Goal: Task Accomplishment & Management: Manage account settings

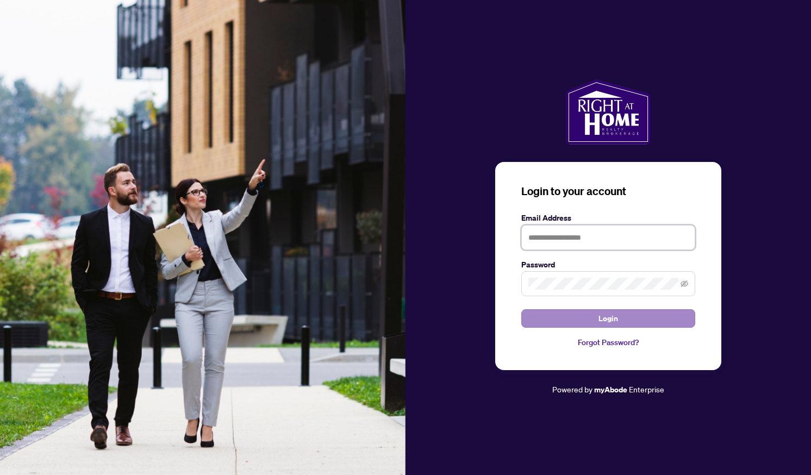
type input "**********"
click at [620, 318] on button "Login" at bounding box center [608, 318] width 174 height 18
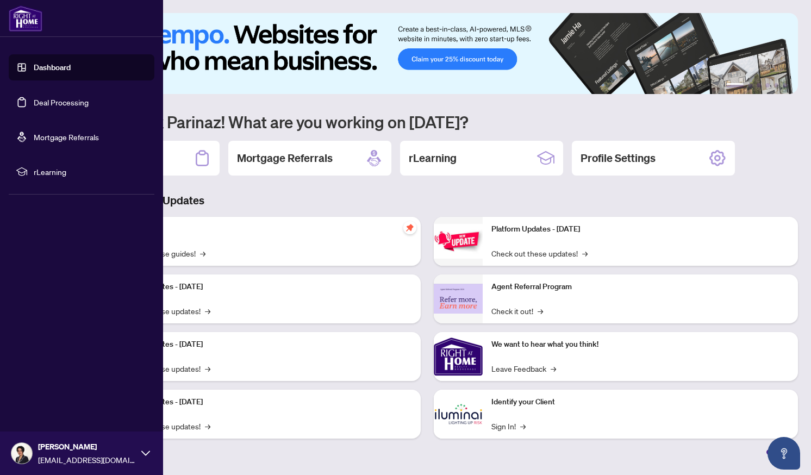
click at [47, 107] on link "Deal Processing" at bounding box center [61, 102] width 55 height 10
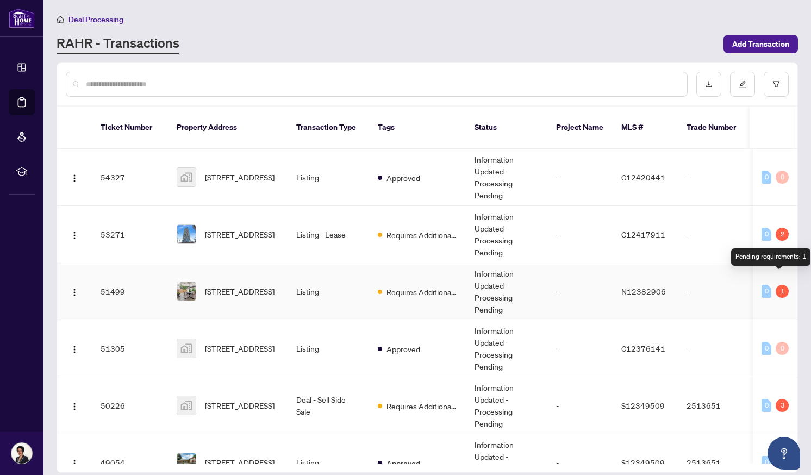
click at [777, 285] on div "1" at bounding box center [781, 291] width 13 height 13
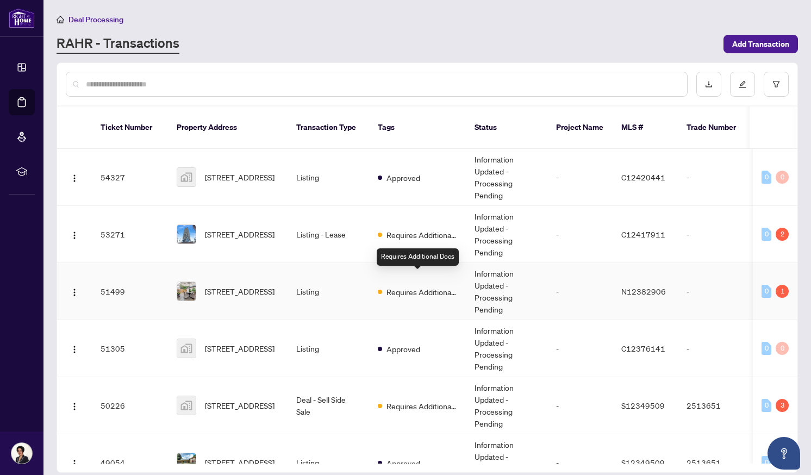
click at [407, 286] on span "Requires Additional Docs" at bounding box center [421, 292] width 71 height 12
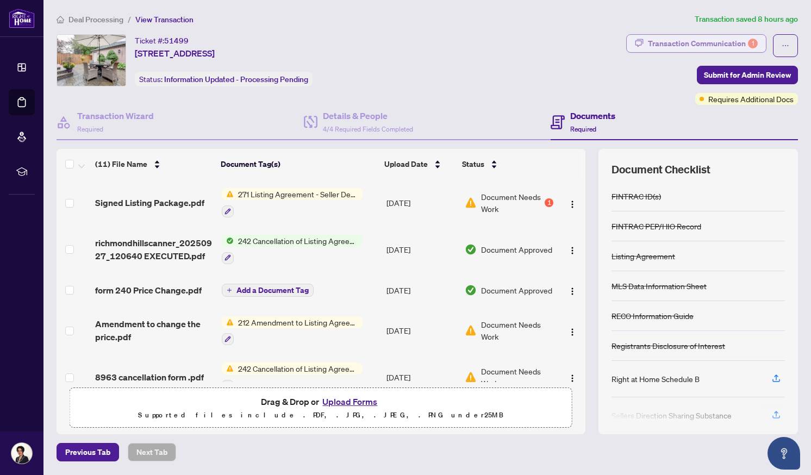
click at [712, 41] on div "Transaction Communication 1" at bounding box center [703, 43] width 110 height 17
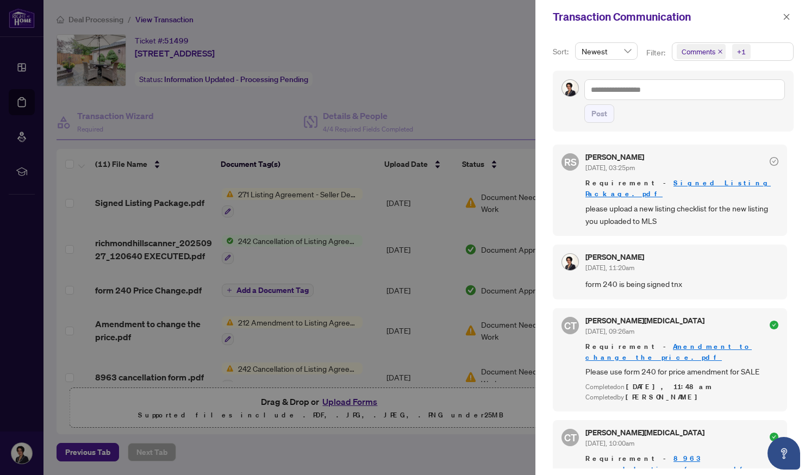
click at [273, 88] on div at bounding box center [405, 237] width 811 height 475
click at [786, 15] on icon "close" at bounding box center [786, 17] width 8 height 8
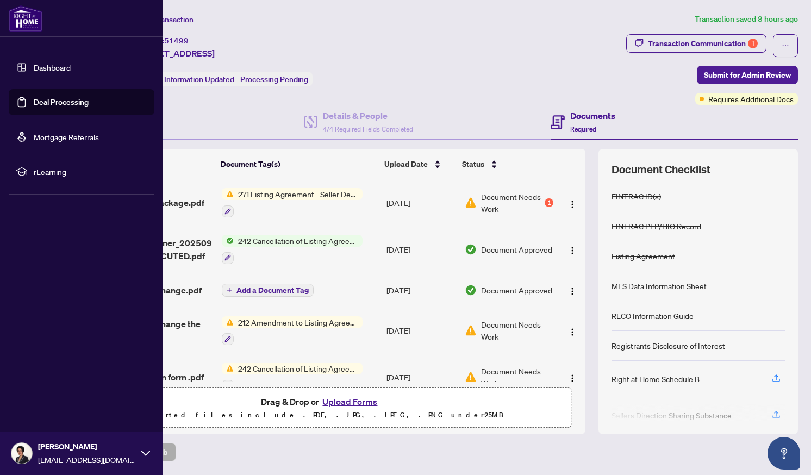
click at [60, 65] on link "Dashboard" at bounding box center [52, 67] width 37 height 10
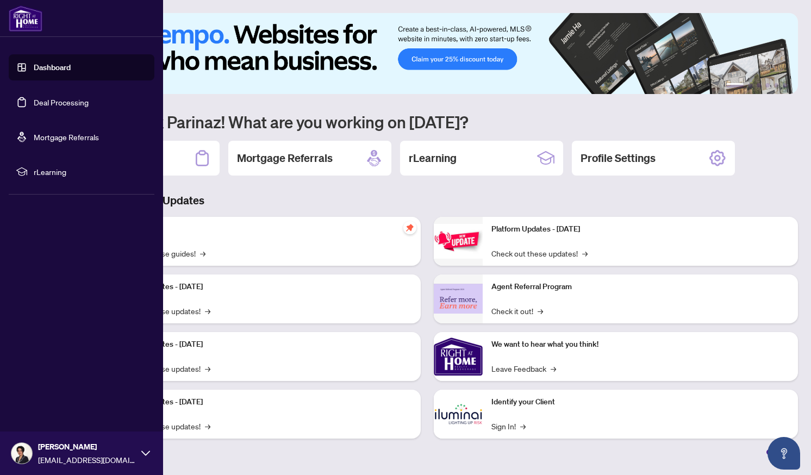
click at [34, 103] on link "Deal Processing" at bounding box center [61, 102] width 55 height 10
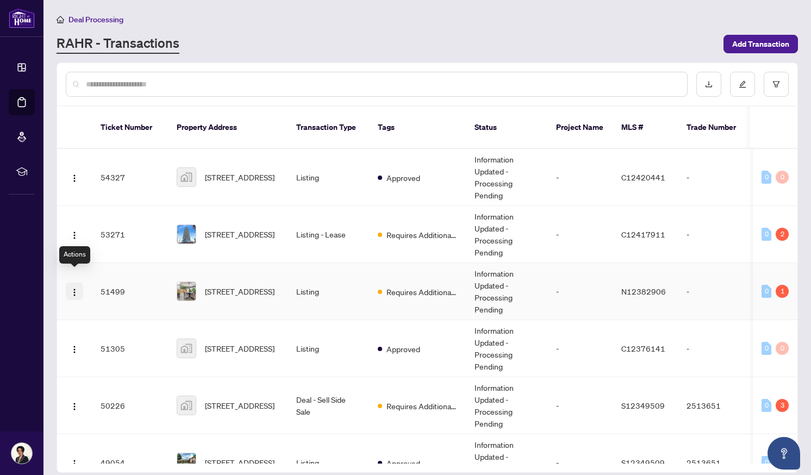
click at [73, 288] on img "button" at bounding box center [74, 292] width 9 height 9
click at [763, 44] on span "Add Transaction" at bounding box center [760, 43] width 57 height 17
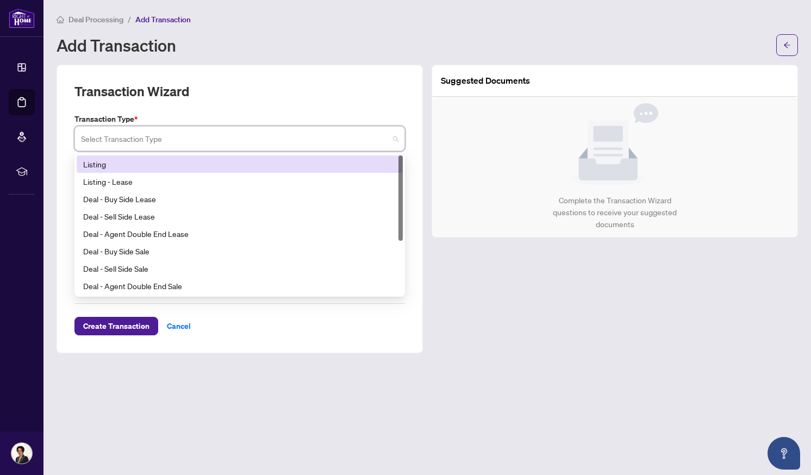
click at [116, 141] on input "search" at bounding box center [235, 140] width 308 height 24
click at [110, 166] on div "Listing" at bounding box center [239, 164] width 313 height 12
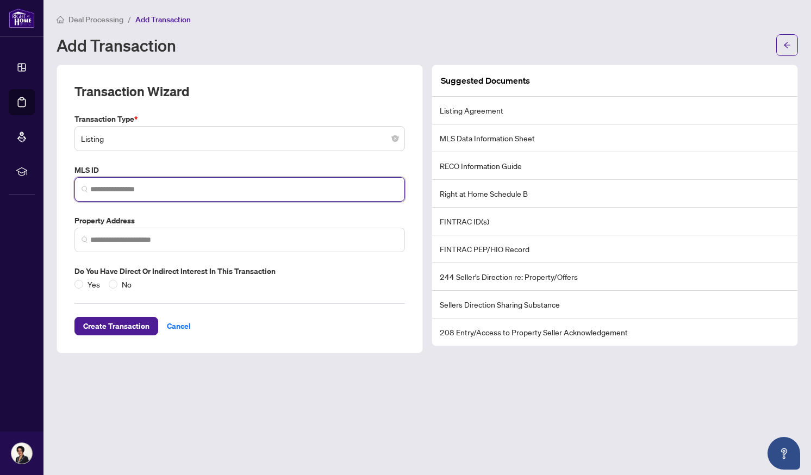
click at [117, 192] on input "search" at bounding box center [244, 189] width 308 height 11
paste input "*********"
type input "*********"
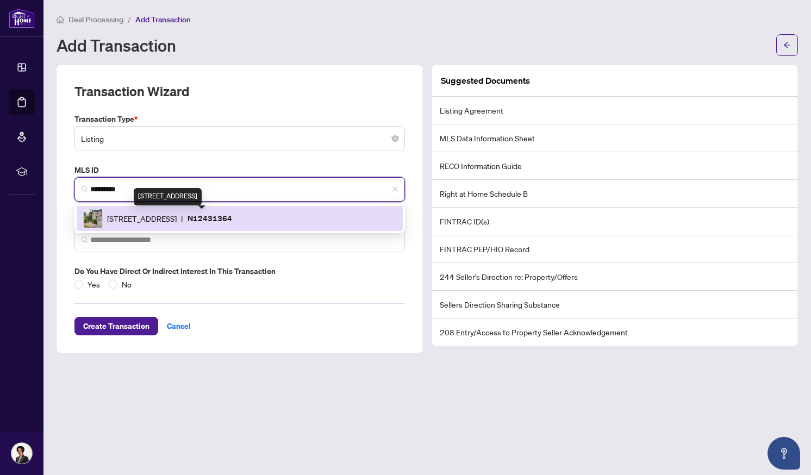
click at [154, 221] on span "[STREET_ADDRESS]" at bounding box center [142, 218] width 70 height 12
type input "**********"
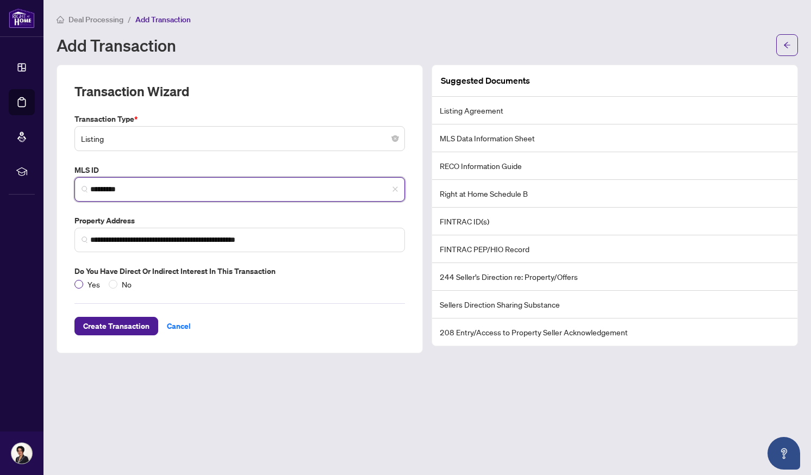
type input "*********"
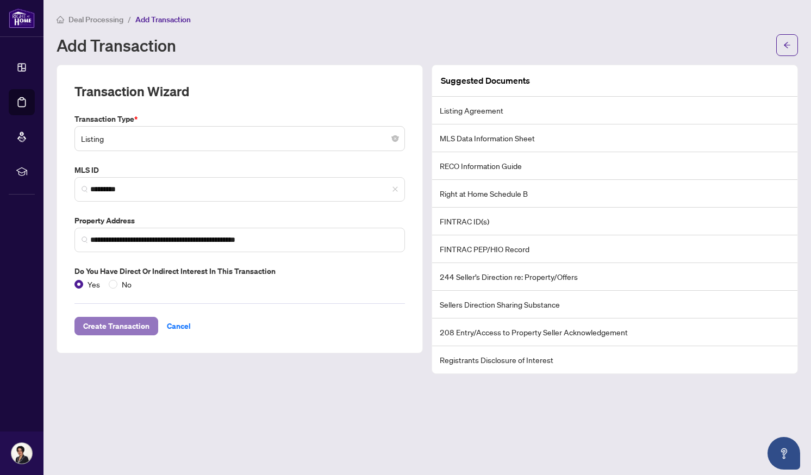
click at [123, 325] on span "Create Transaction" at bounding box center [116, 325] width 66 height 17
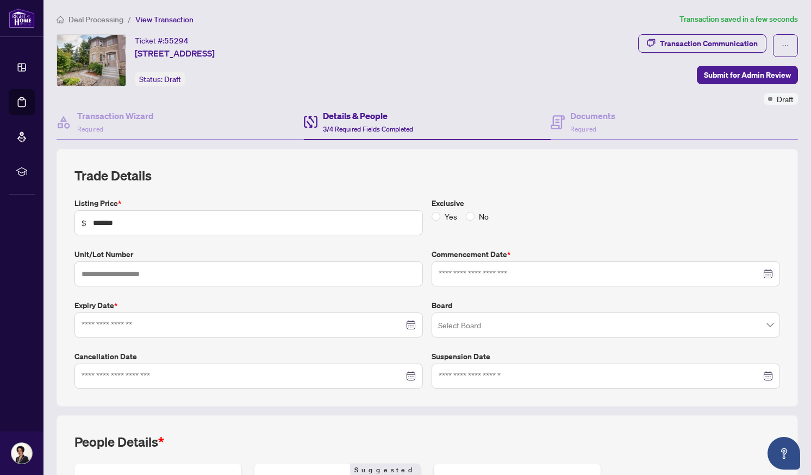
type input "**********"
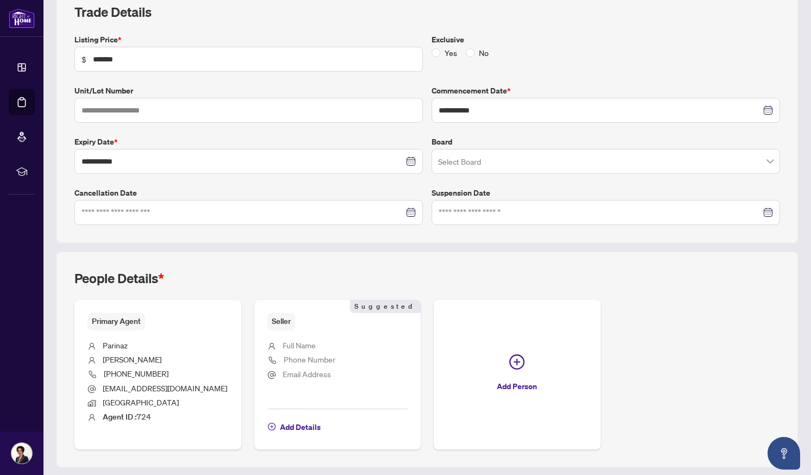
scroll to position [195, 0]
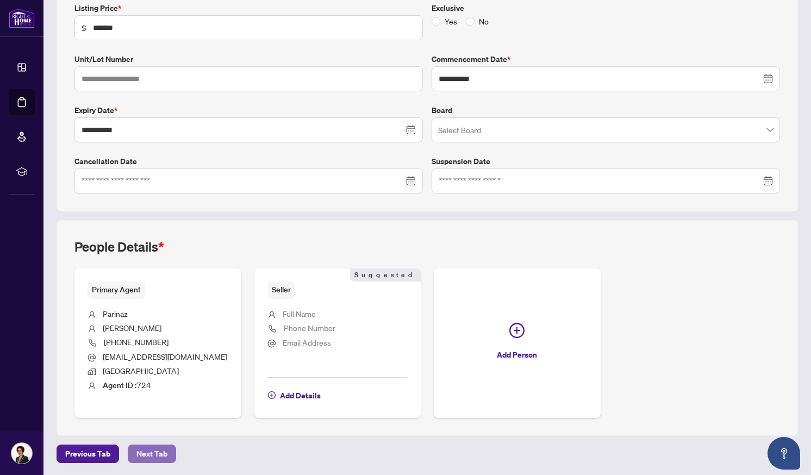
click at [137, 451] on span "Next Tab" at bounding box center [151, 453] width 31 height 17
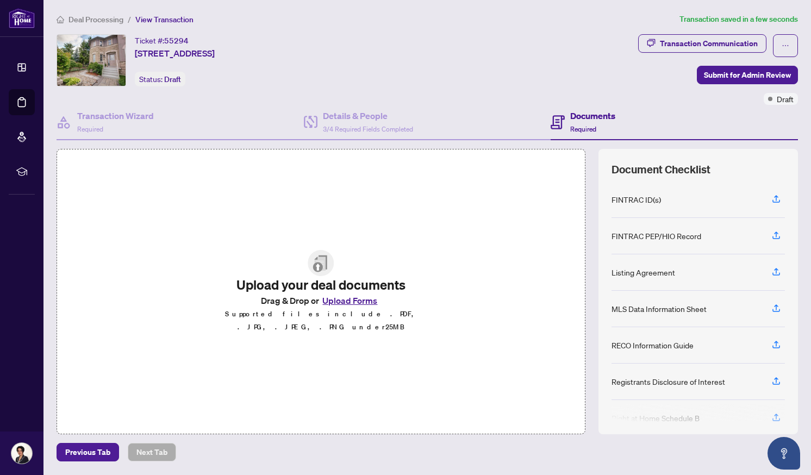
click at [345, 305] on button "Upload Forms" at bounding box center [349, 300] width 61 height 14
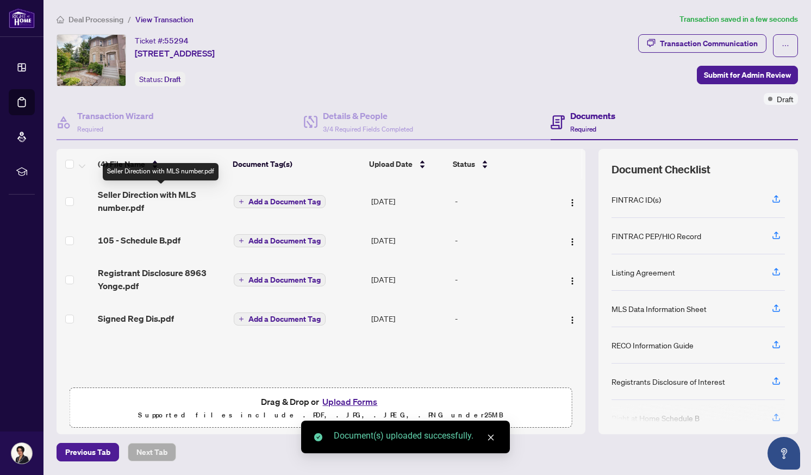
click at [156, 194] on span "Seller Direction with MLS number.pdf" at bounding box center [161, 201] width 127 height 26
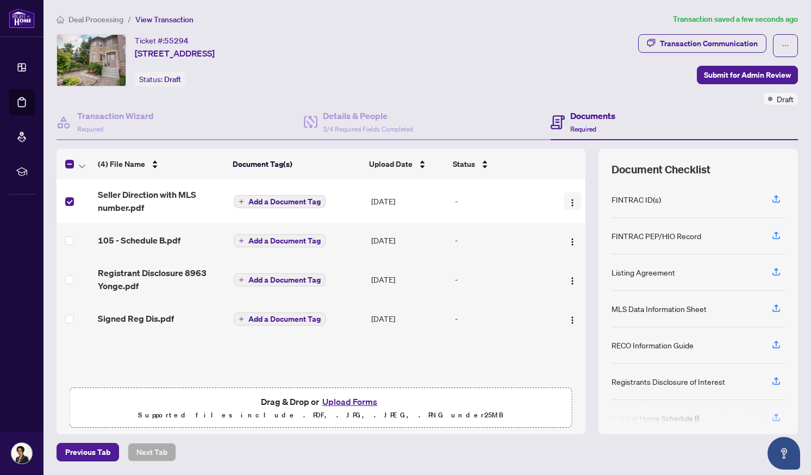
click at [572, 200] on img "button" at bounding box center [572, 202] width 9 height 9
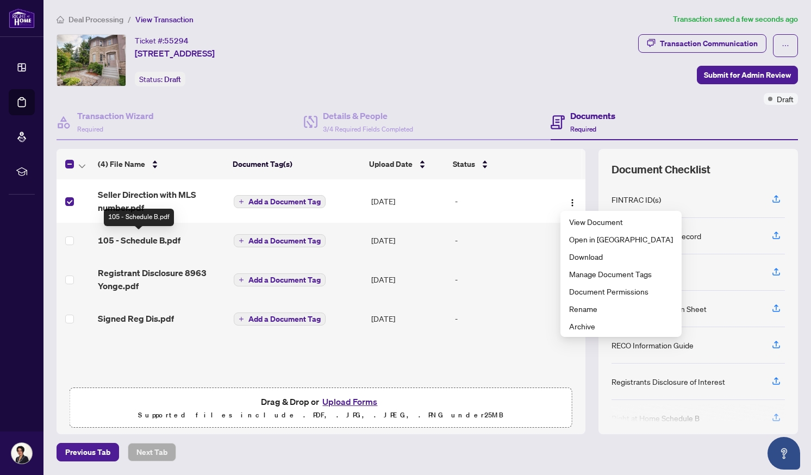
click at [154, 240] on span "105 - Schedule B.pdf" at bounding box center [139, 240] width 83 height 13
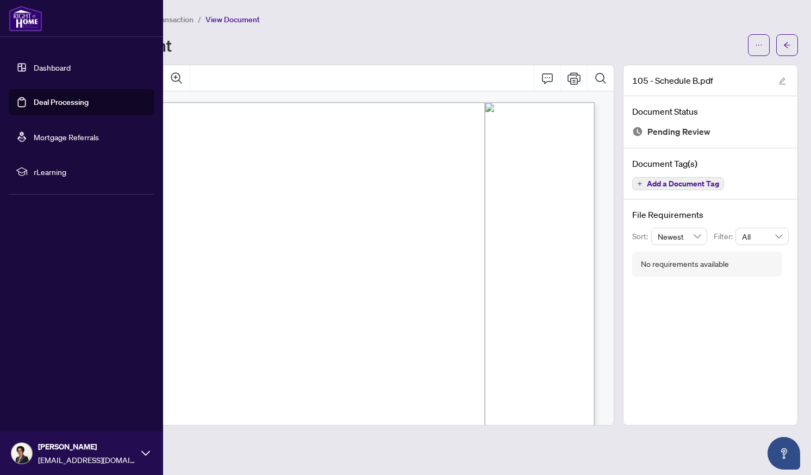
click at [47, 63] on link "Dashboard" at bounding box center [52, 67] width 37 height 10
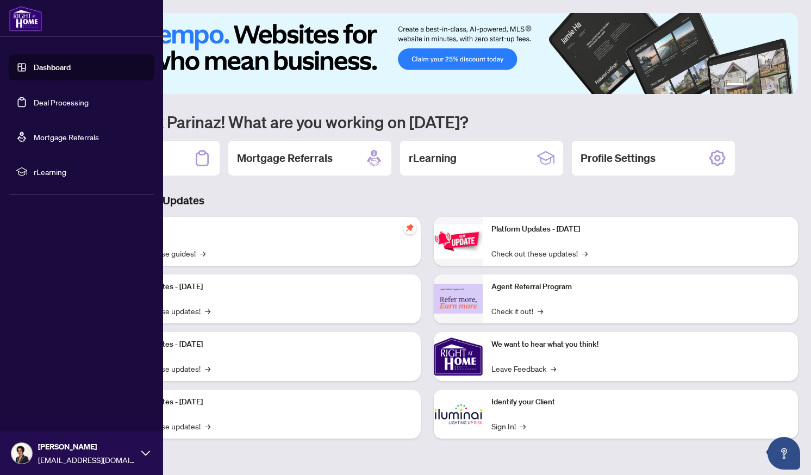
click at [61, 102] on link "Deal Processing" at bounding box center [61, 102] width 55 height 10
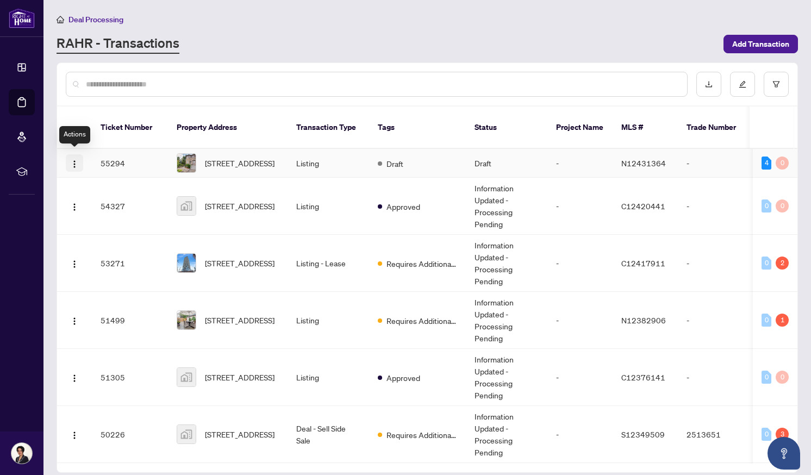
click at [74, 160] on img "button" at bounding box center [74, 164] width 9 height 9
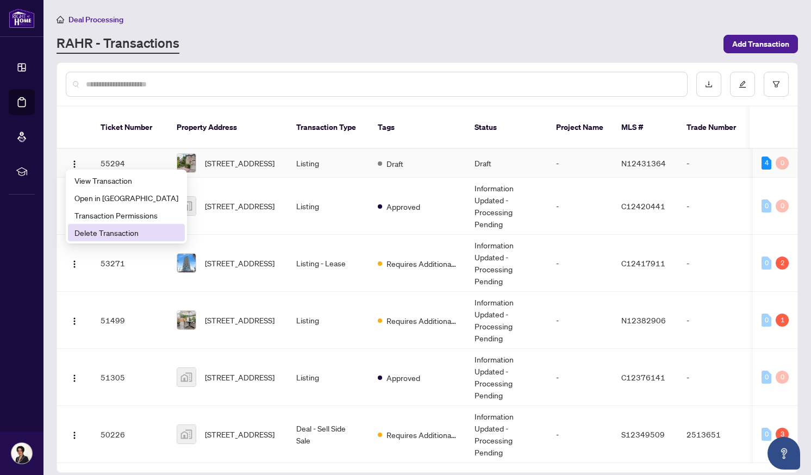
click at [96, 234] on span "Delete Transaction" at bounding box center [126, 233] width 104 height 12
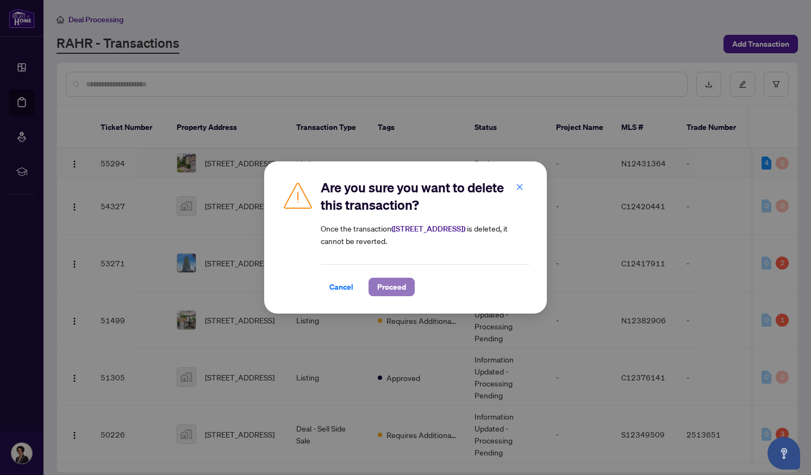
click at [388, 288] on span "Proceed" at bounding box center [391, 286] width 29 height 17
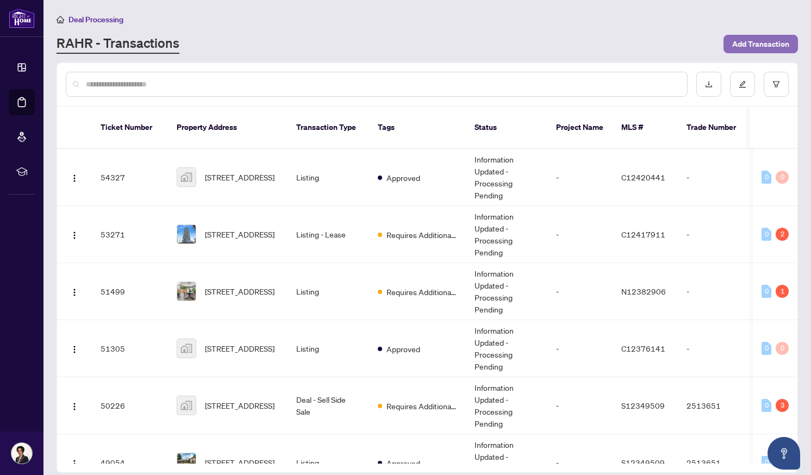
click at [757, 36] on span "Add Transaction" at bounding box center [760, 43] width 57 height 17
